Goal: Information Seeking & Learning: Learn about a topic

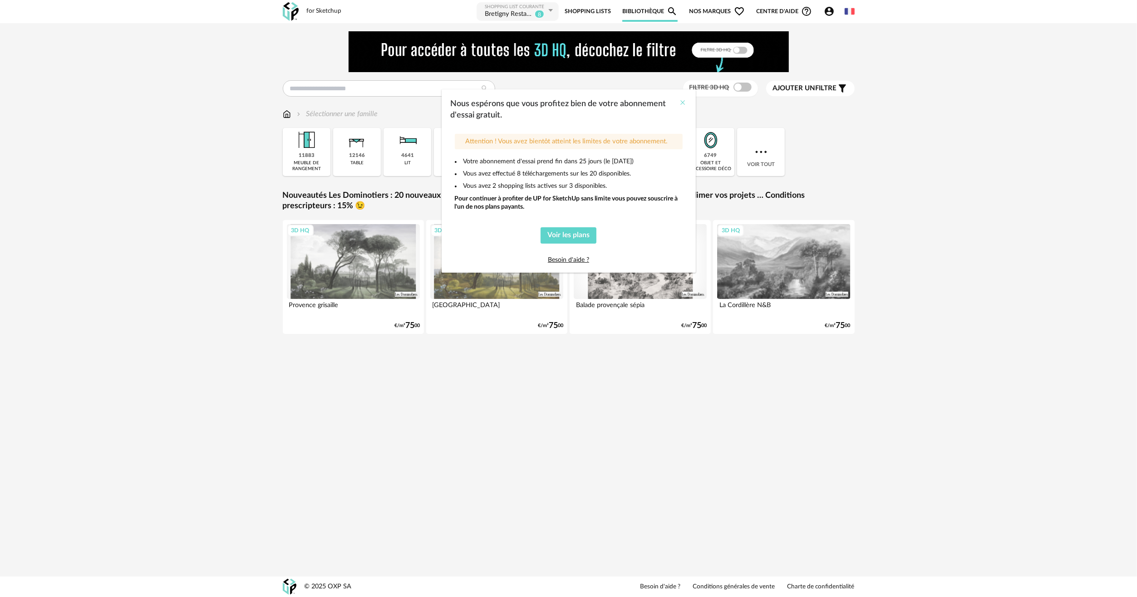
click at [680, 102] on icon "Close" at bounding box center [682, 102] width 7 height 7
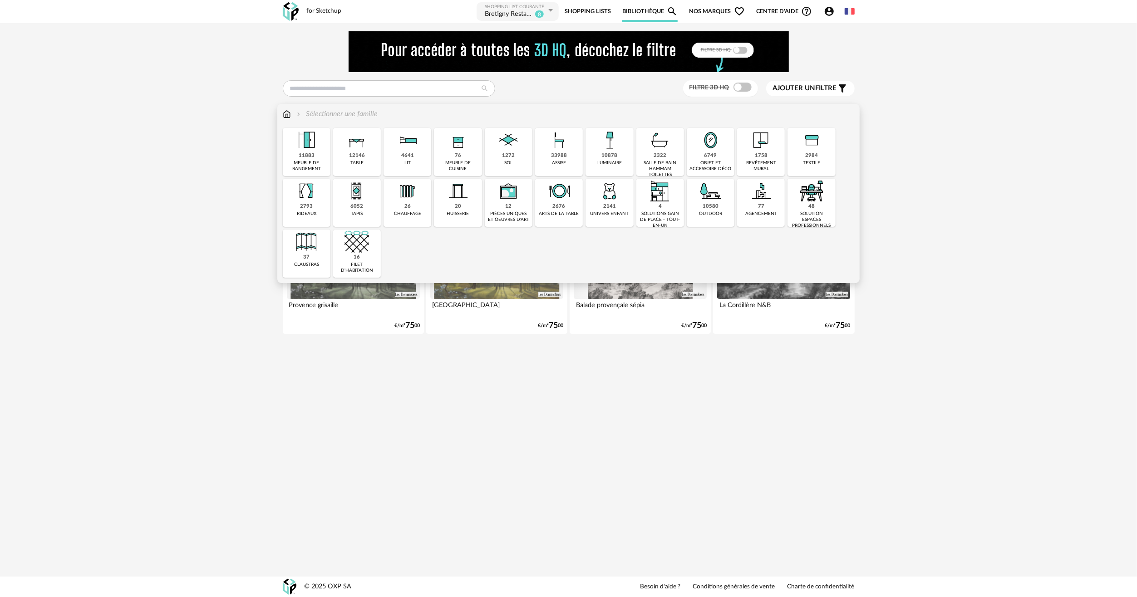
click at [404, 148] on img at bounding box center [407, 140] width 25 height 25
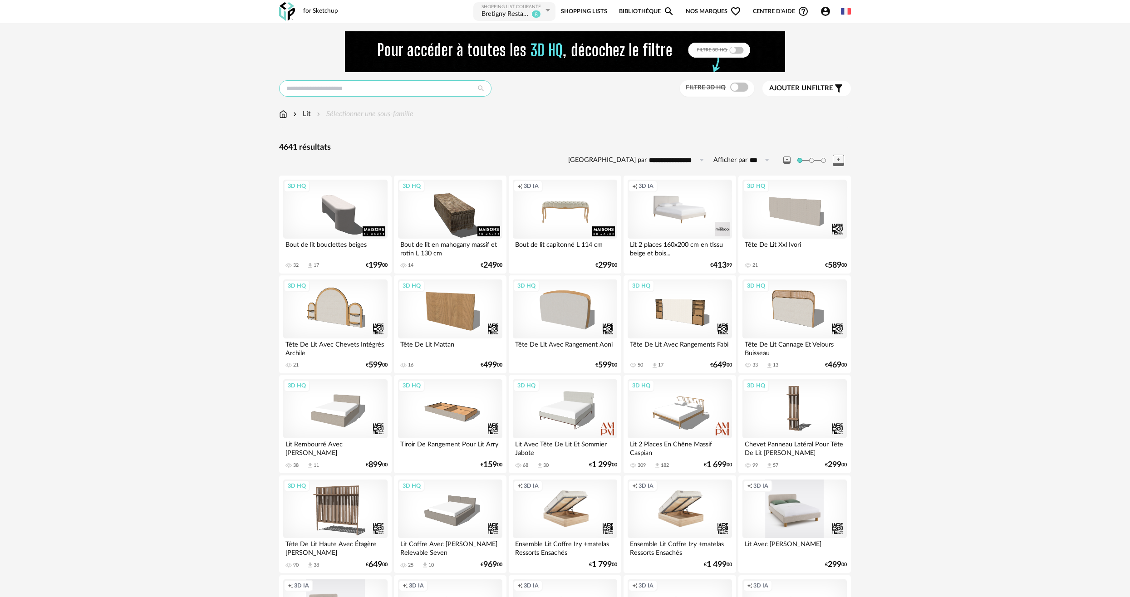
click at [381, 91] on input "text" at bounding box center [385, 88] width 212 height 16
type input "**********"
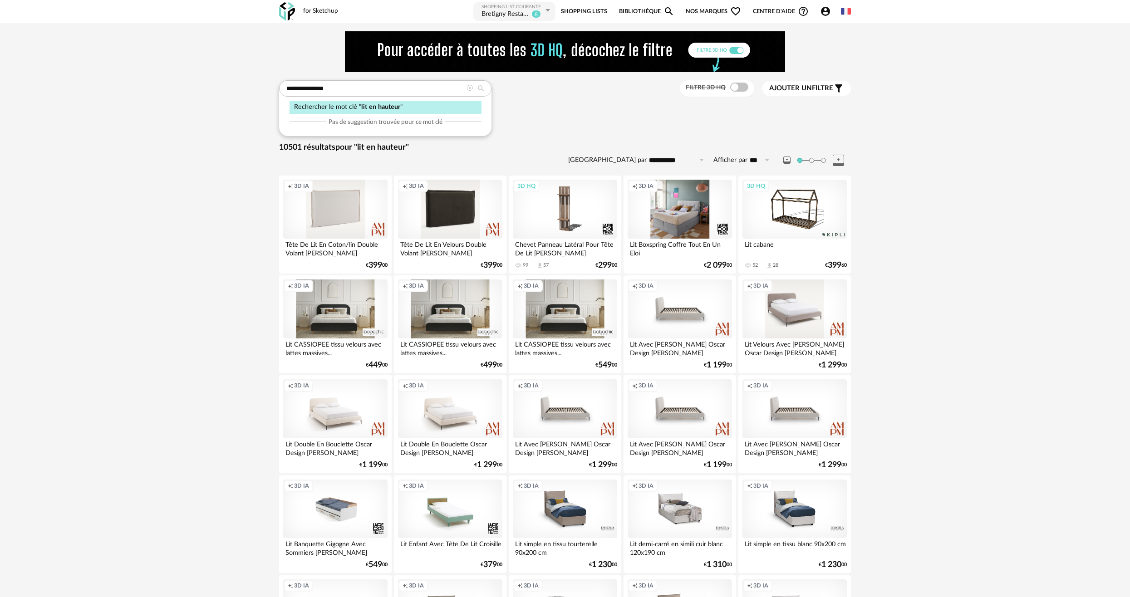
click at [472, 86] on icon at bounding box center [470, 88] width 6 height 6
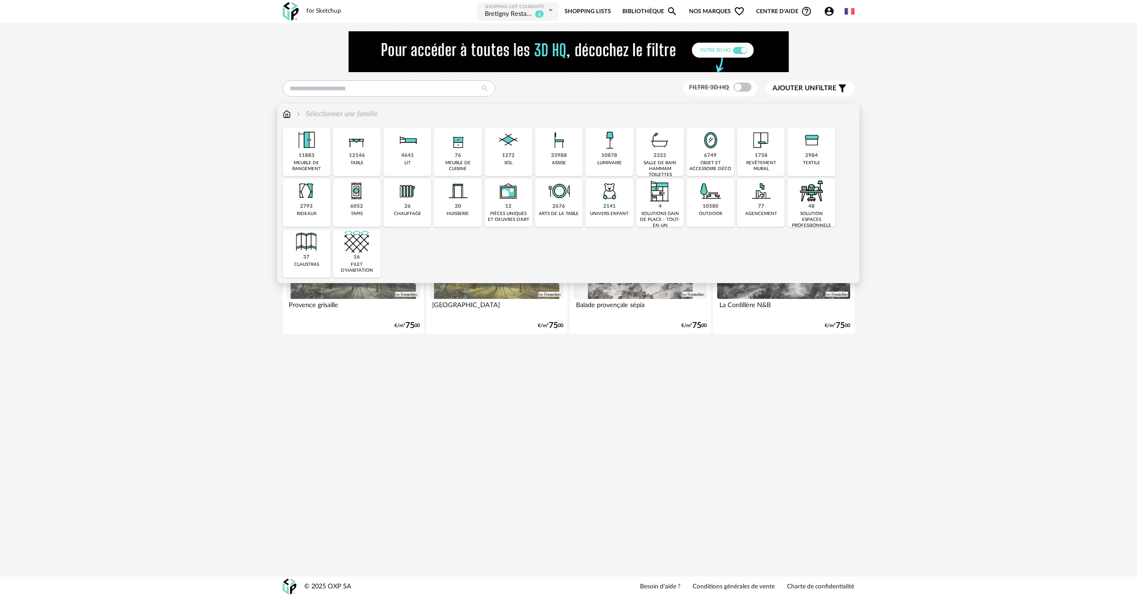
click at [402, 153] on div "4641" at bounding box center [407, 156] width 13 height 7
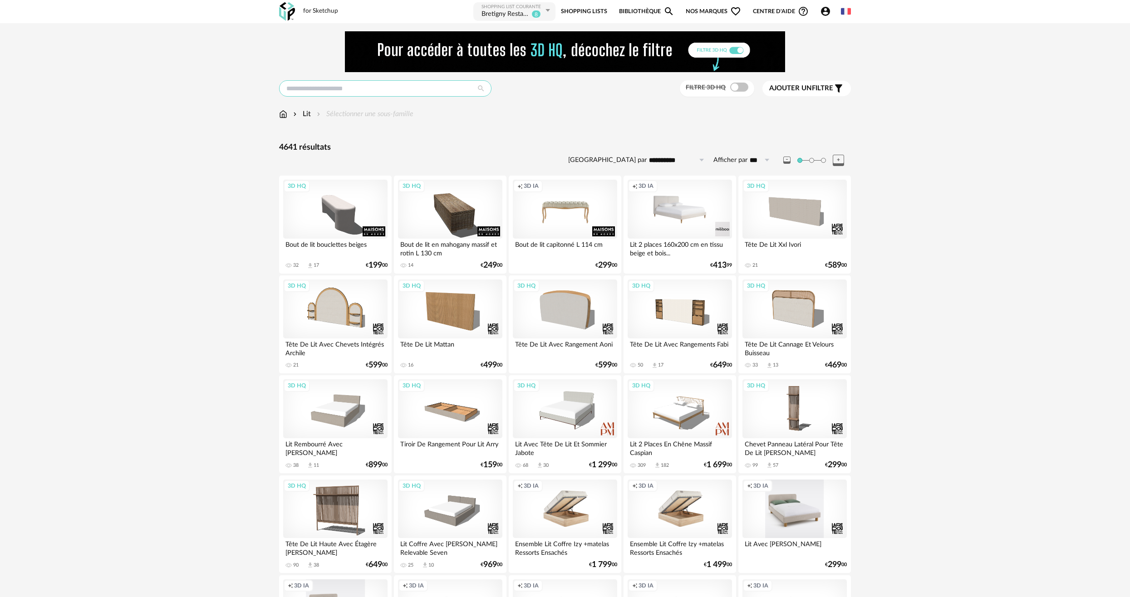
click at [344, 89] on input "text" at bounding box center [385, 88] width 212 height 16
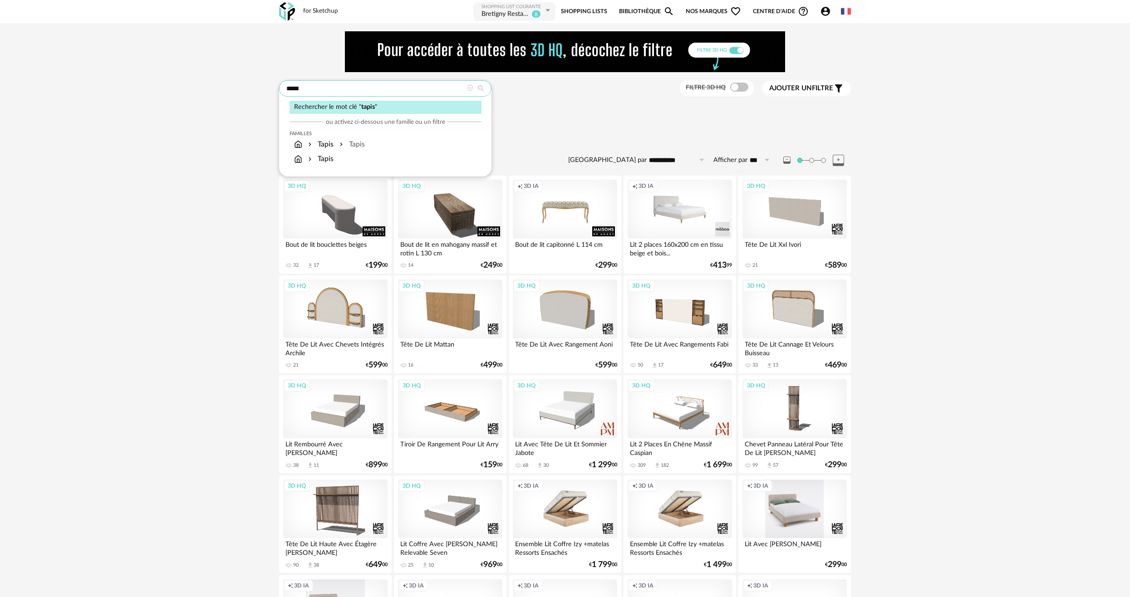
type input "*****"
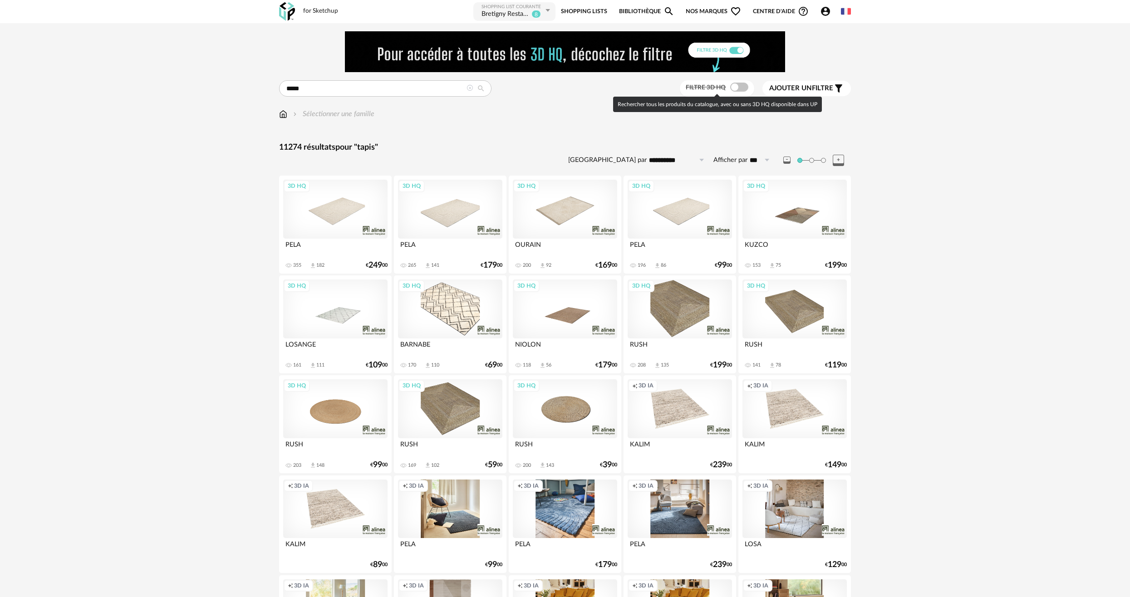
click at [734, 87] on span at bounding box center [739, 87] width 18 height 9
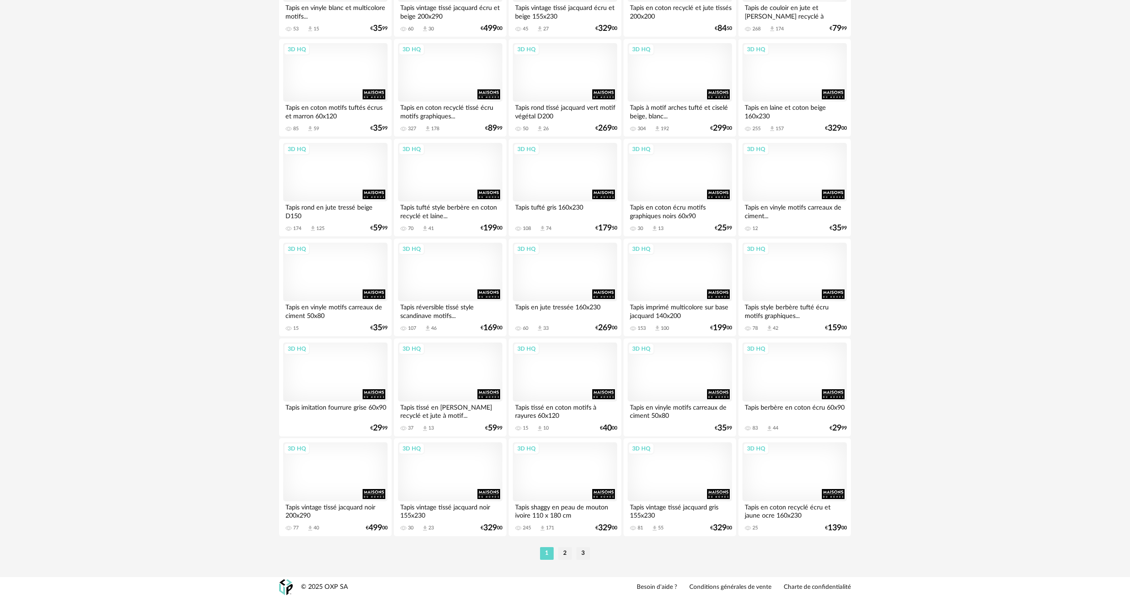
scroll to position [1636, 0]
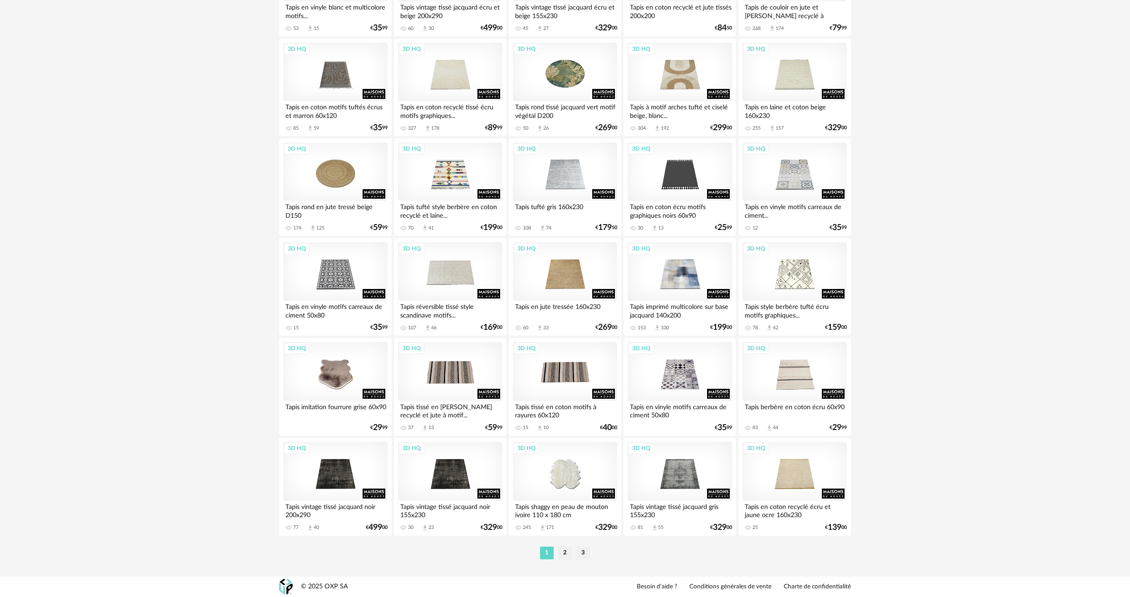
click at [558, 553] on ul "1 2 3" at bounding box center [565, 553] width 54 height 13
click at [560, 553] on li "2" at bounding box center [565, 553] width 14 height 13
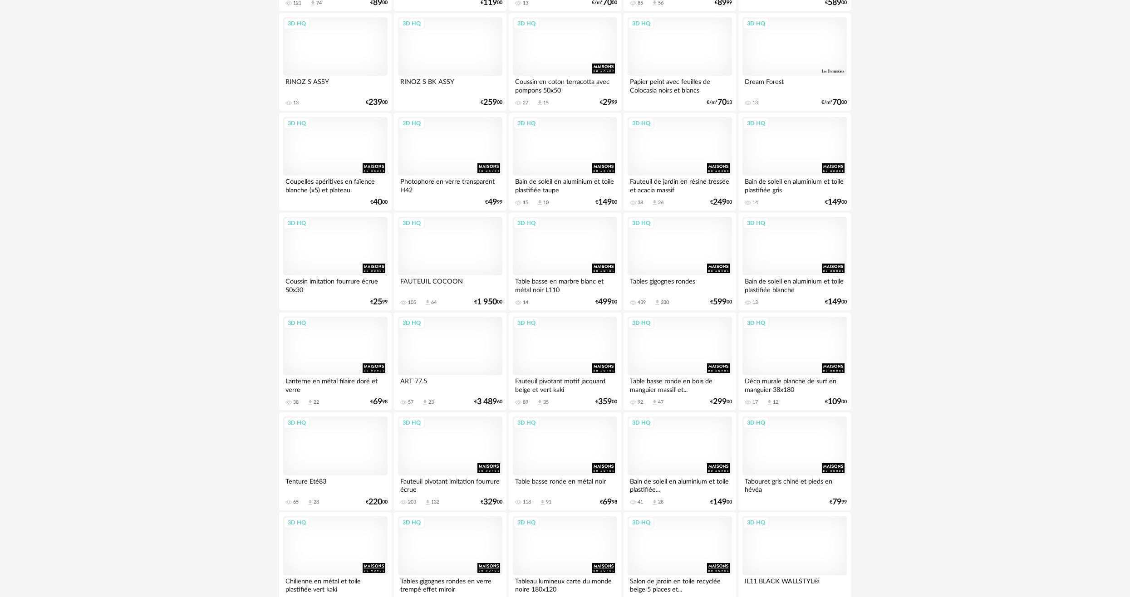
scroll to position [1636, 0]
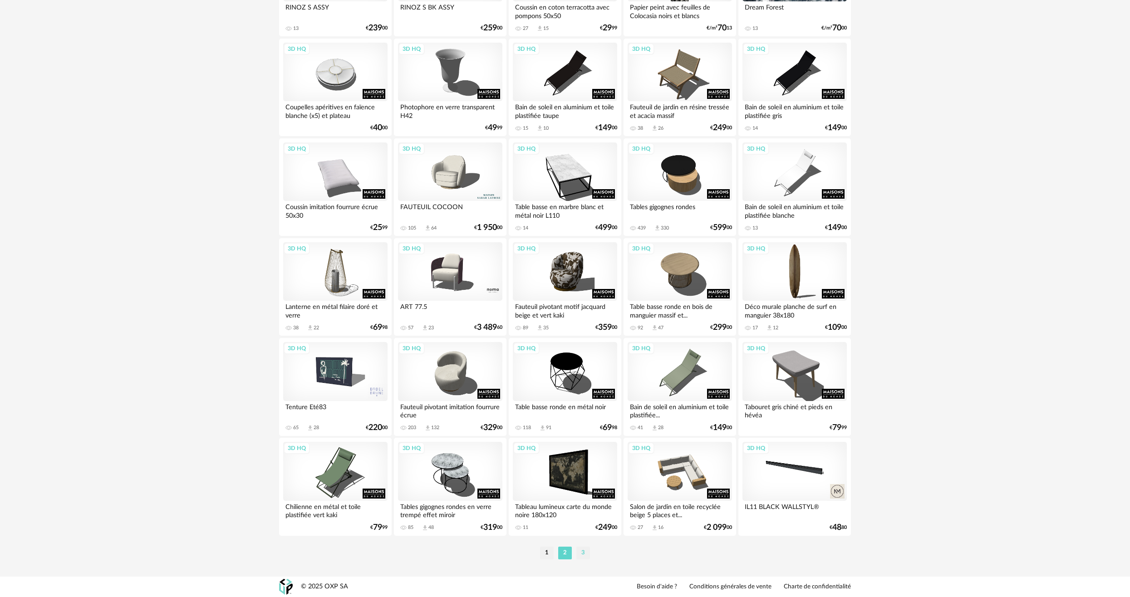
click at [583, 556] on li "3" at bounding box center [583, 553] width 14 height 13
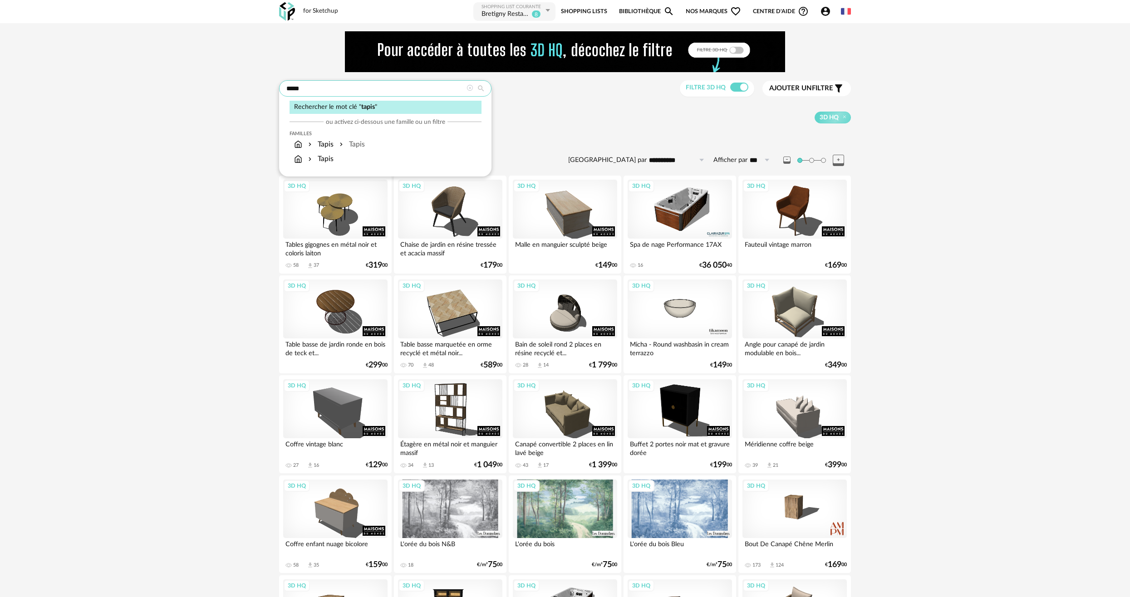
drag, startPoint x: 332, startPoint y: 92, endPoint x: 230, endPoint y: 94, distance: 102.2
click at [230, 94] on div "**********" at bounding box center [565, 510] width 1130 height 975
type input "********"
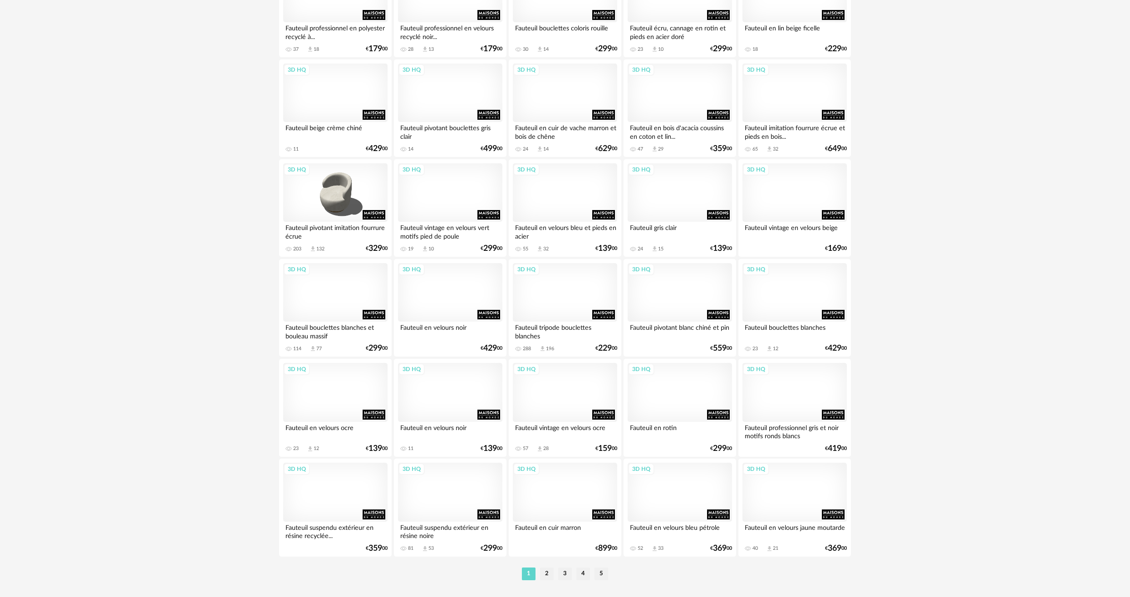
scroll to position [1636, 0]
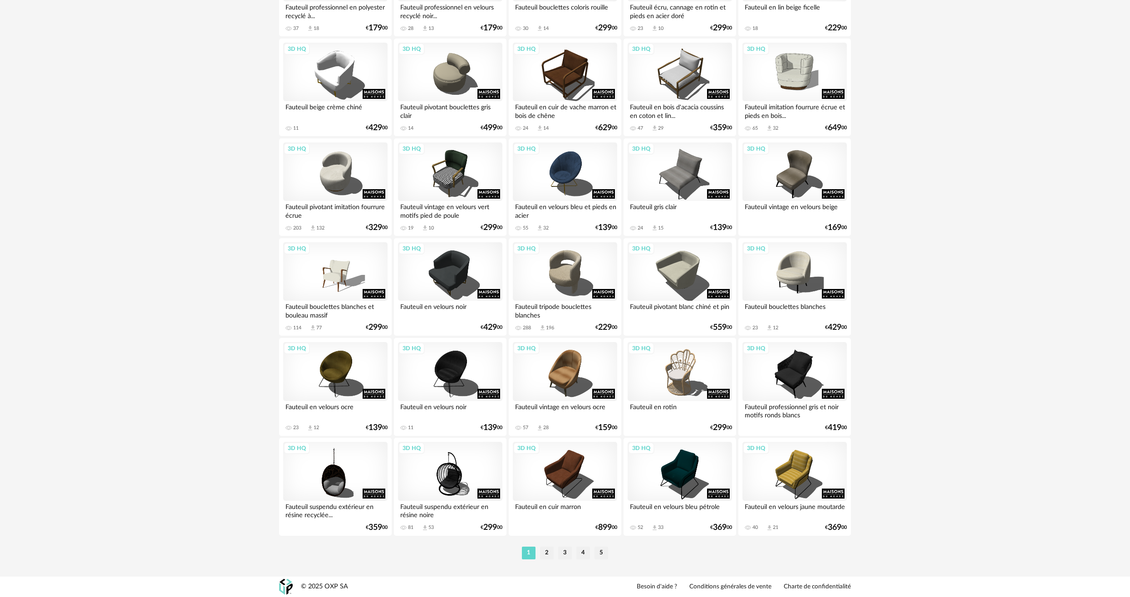
click at [543, 552] on li "2" at bounding box center [547, 553] width 14 height 13
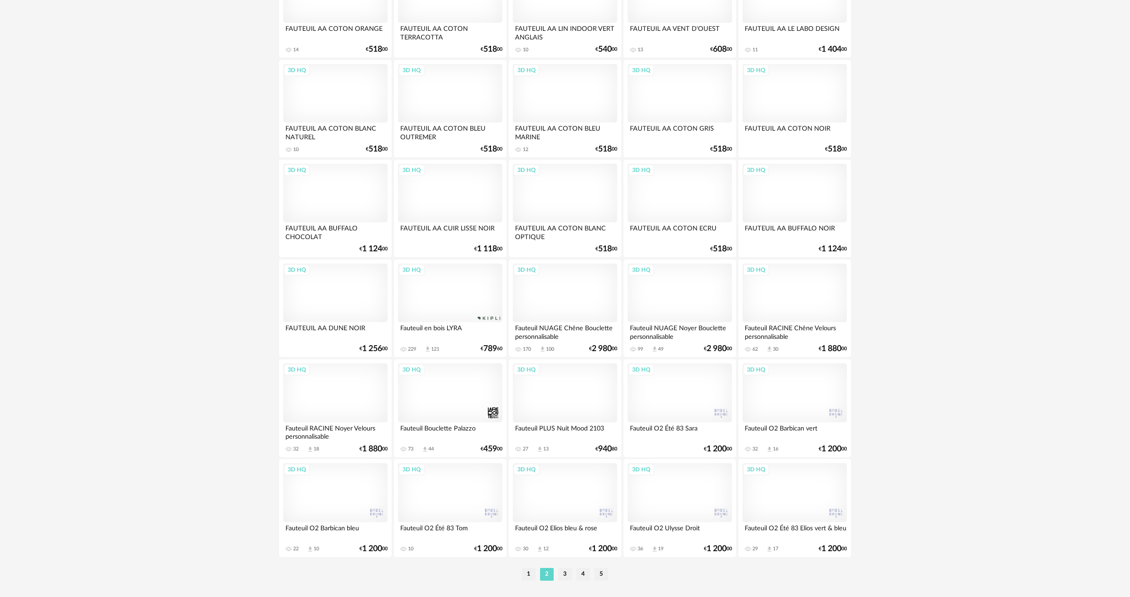
scroll to position [1636, 0]
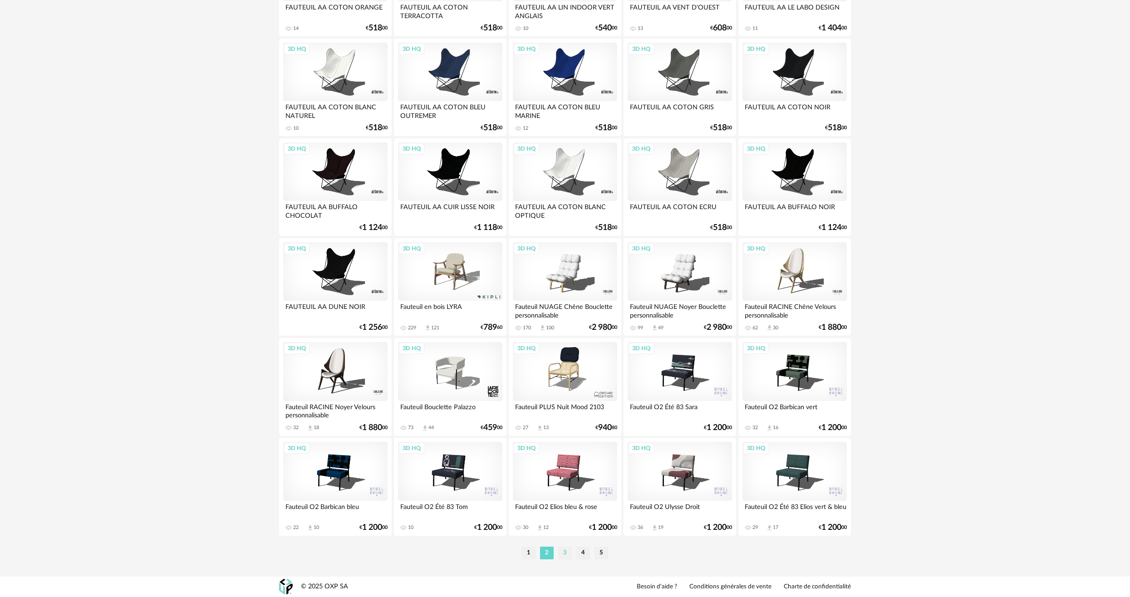
click at [569, 556] on li "3" at bounding box center [565, 553] width 14 height 13
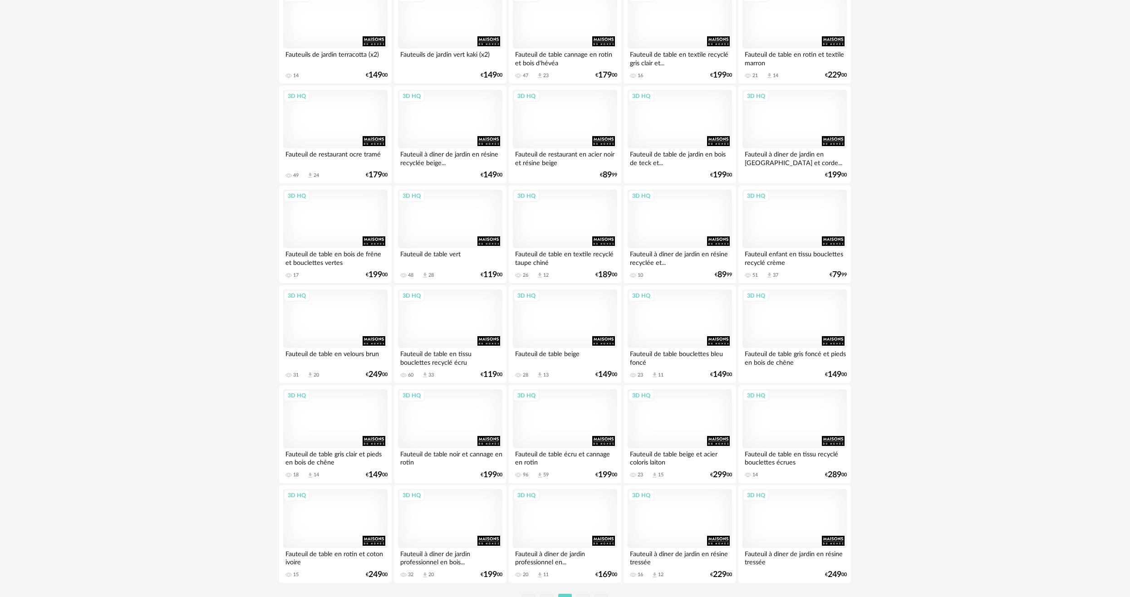
scroll to position [1636, 0]
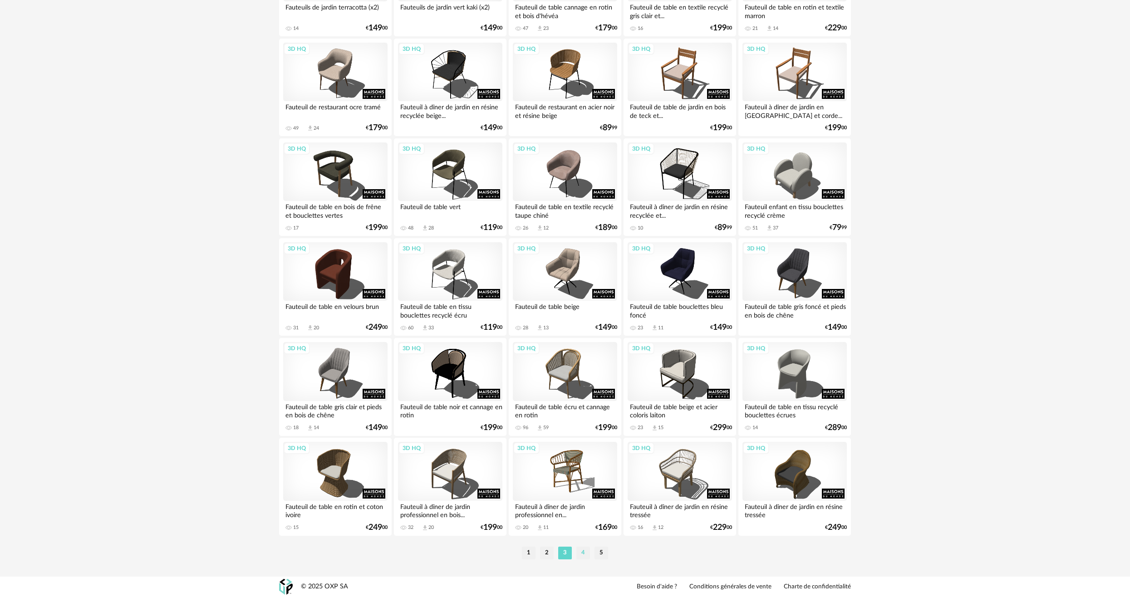
click at [580, 554] on li "4" at bounding box center [583, 553] width 14 height 13
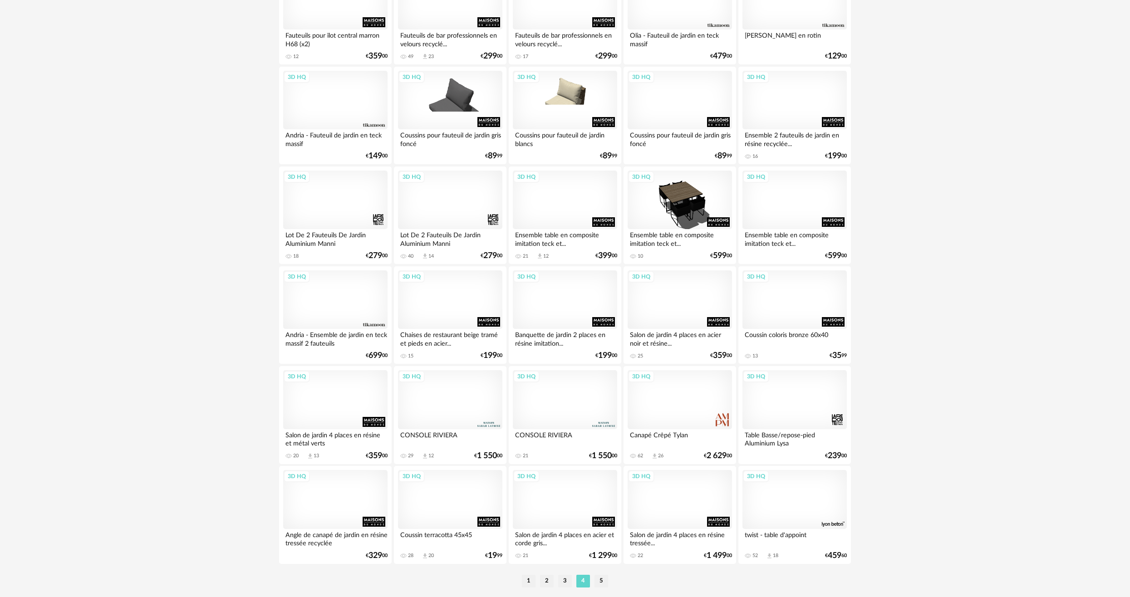
scroll to position [1636, 0]
